Goal: Transaction & Acquisition: Purchase product/service

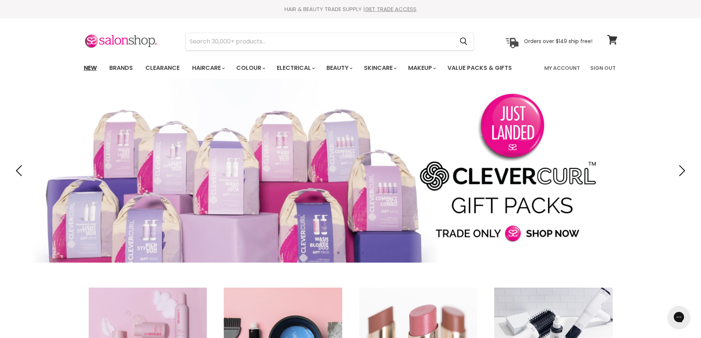
click at [83, 67] on link "New" at bounding box center [90, 67] width 24 height 15
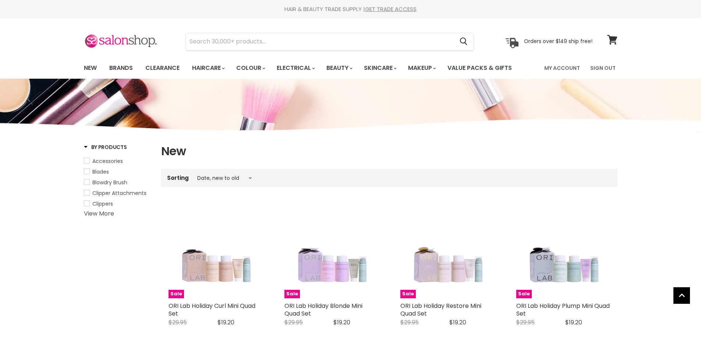
select select "created-descending"
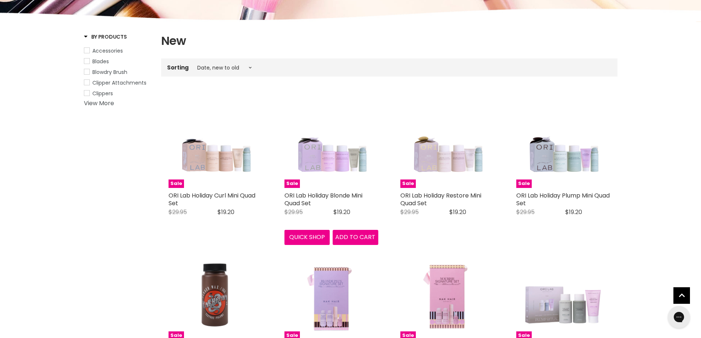
scroll to position [221, 0]
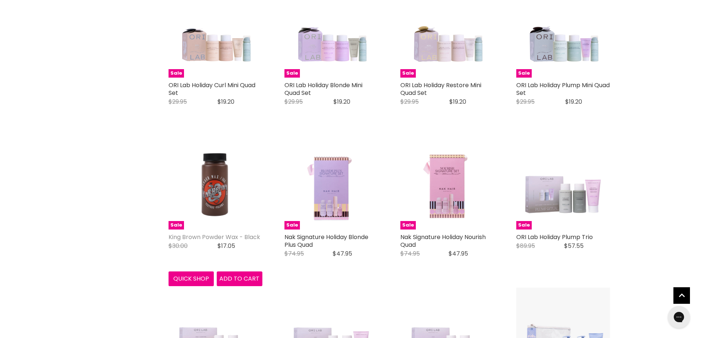
click at [218, 241] on link "King Brown Powder Wax - Black" at bounding box center [215, 237] width 92 height 8
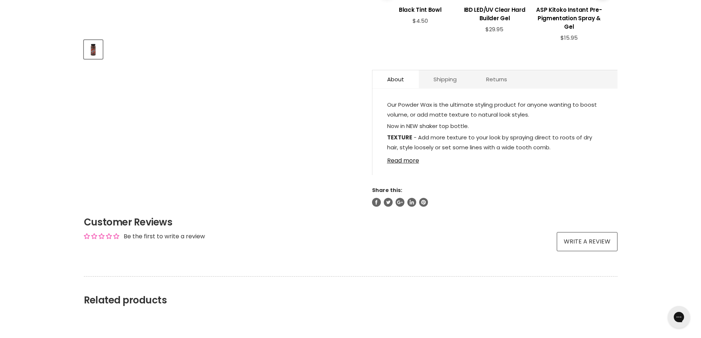
scroll to position [331, 0]
click at [398, 160] on link "Read more" at bounding box center [495, 158] width 216 height 11
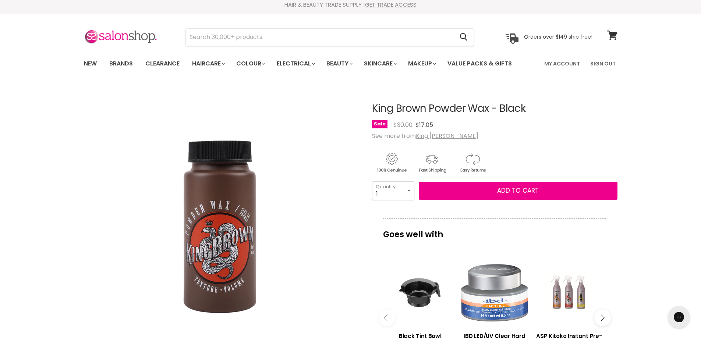
scroll to position [0, 0]
